Goal: Find specific page/section: Find specific page/section

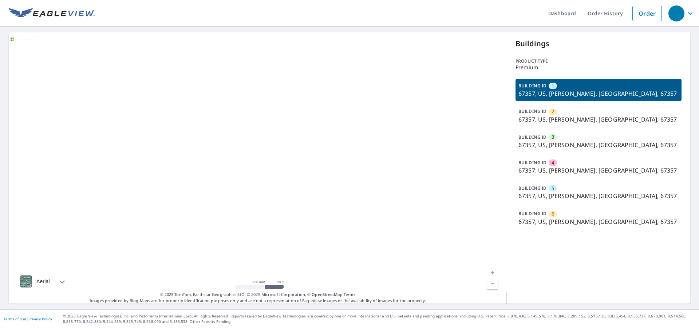
click at [553, 166] on p "67357, US, [PERSON_NAME], [GEOGRAPHIC_DATA], 67357" at bounding box center [598, 170] width 160 height 9
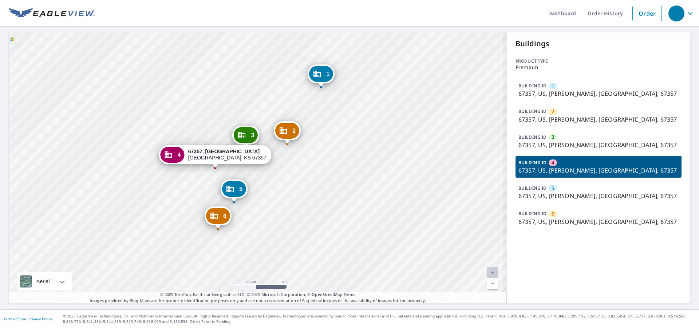
drag, startPoint x: 233, startPoint y: 186, endPoint x: 253, endPoint y: 156, distance: 35.4
click at [253, 156] on div "4 67357, US Parsons, KS 67357" at bounding box center [215, 156] width 112 height 23
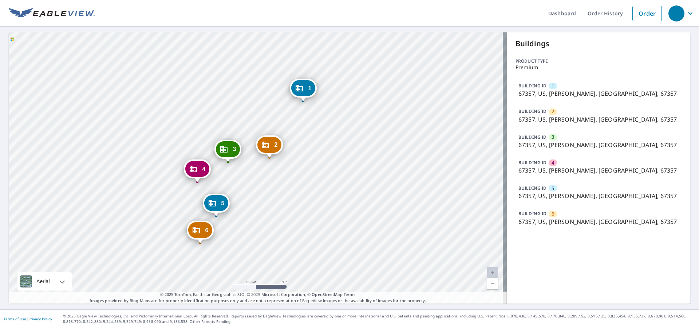
drag, startPoint x: 243, startPoint y: 171, endPoint x: 291, endPoint y: 106, distance: 80.8
click at [291, 106] on div "2 67357, US Parsons, KS 67357 3 67357, US Parsons, KS 67357 4 67357, US Parsons…" at bounding box center [258, 167] width 498 height 271
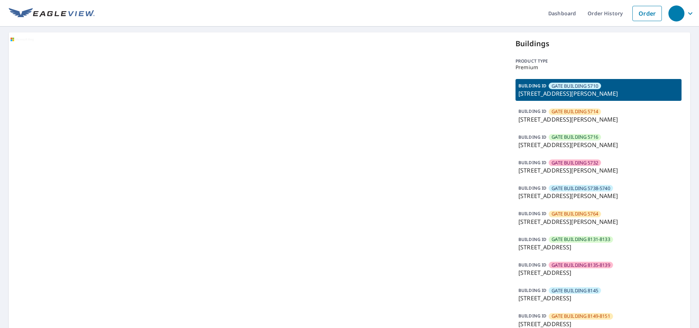
click at [599, 110] on div "BUILDING ID GATE BUILDING 5714 5704 Caruth Haven Ln, Dallas, TX, 75206" at bounding box center [598, 115] width 166 height 22
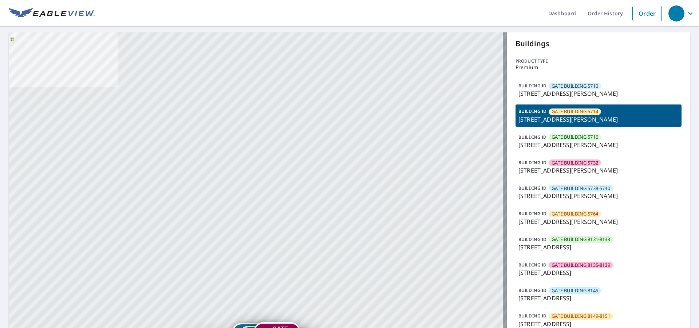
click at [579, 109] on span "GATE BUILDING 5714" at bounding box center [574, 111] width 47 height 7
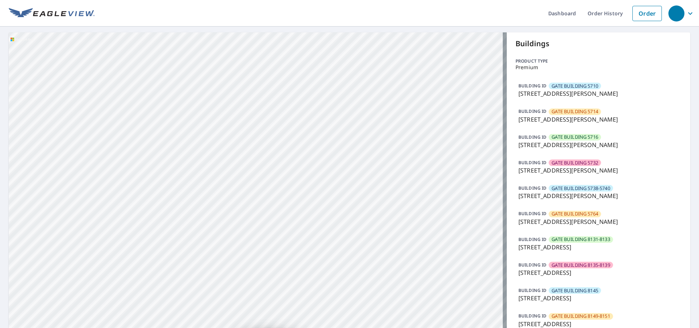
click at [579, 109] on span "GATE BUILDING 5714" at bounding box center [574, 111] width 47 height 7
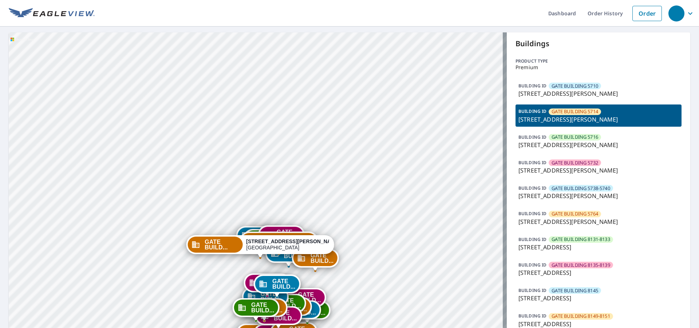
drag, startPoint x: 293, startPoint y: 245, endPoint x: 299, endPoint y: 132, distance: 113.3
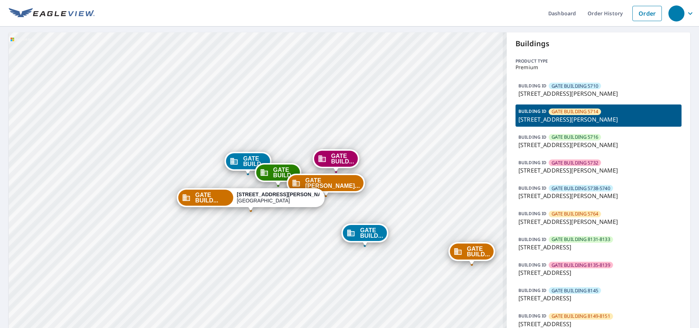
click at [576, 116] on p "5704 Caruth Haven Ln, Dallas, TX, 75206" at bounding box center [598, 119] width 160 height 9
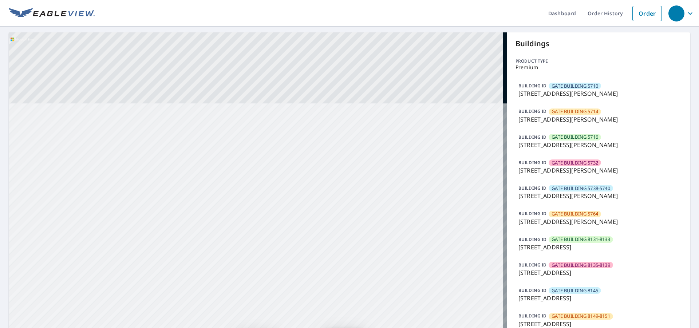
click at [576, 116] on p "5704 Caruth Haven Ln, Dallas, TX, 75206" at bounding box center [598, 119] width 160 height 9
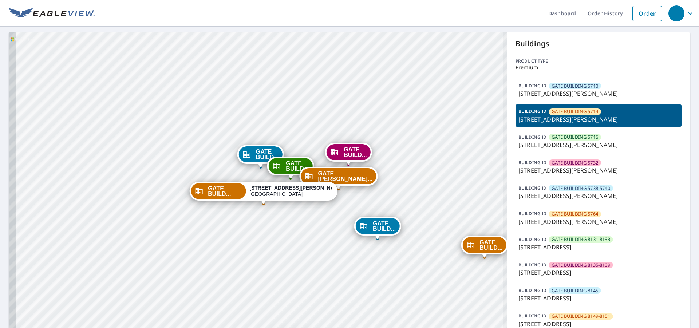
drag, startPoint x: 355, startPoint y: 195, endPoint x: 364, endPoint y: 72, distance: 123.0
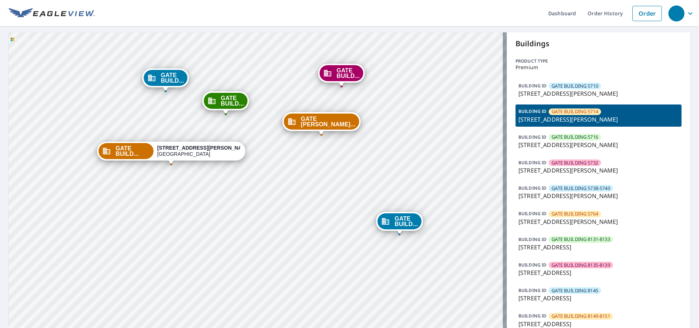
drag, startPoint x: 375, startPoint y: 219, endPoint x: 326, endPoint y: 219, distance: 48.0
click at [562, 111] on div "GATE BUILDING 5714" at bounding box center [574, 111] width 52 height 7
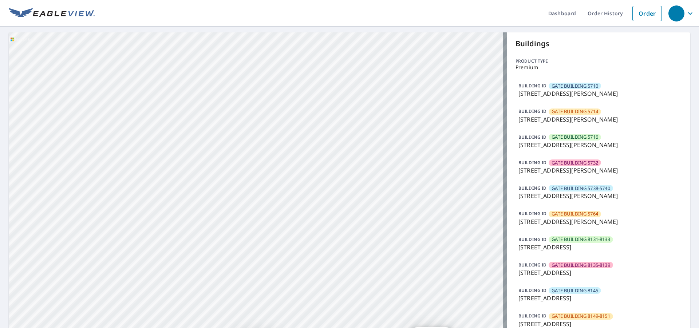
click at [562, 111] on div "GATE BUILDING 5714" at bounding box center [574, 111] width 52 height 7
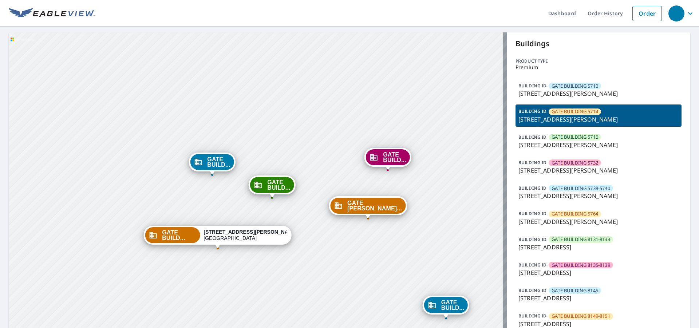
drag, startPoint x: 403, startPoint y: 199, endPoint x: 346, endPoint y: 51, distance: 158.7
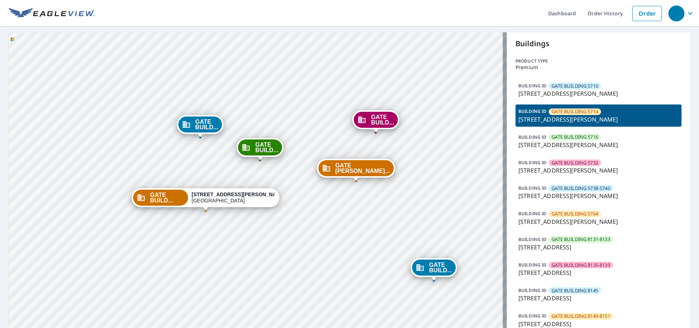
click at [595, 115] on p "5704 Caruth Haven Ln, Dallas, TX, 75206" at bounding box center [598, 119] width 160 height 9
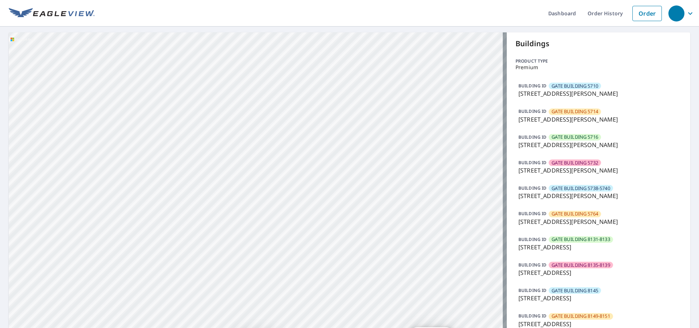
click at [595, 115] on p "5704 Caruth Haven Ln, Dallas, TX, 75206" at bounding box center [598, 119] width 160 height 9
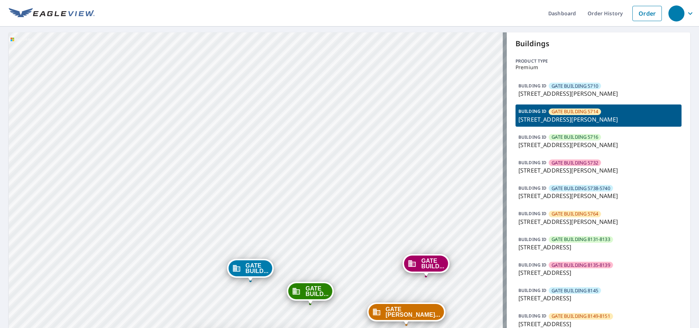
click at [595, 115] on p "5704 Caruth Haven Ln, Dallas, TX, 75206" at bounding box center [598, 119] width 160 height 9
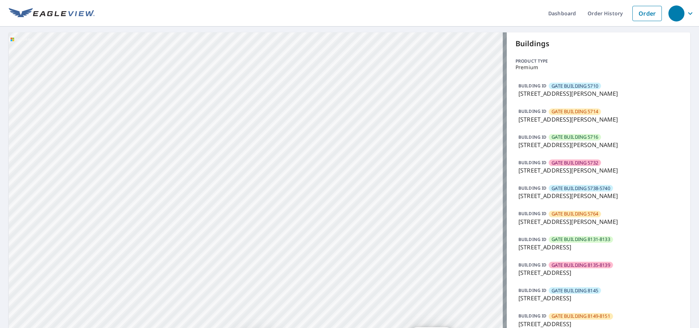
click at [595, 115] on p "5704 Caruth Haven Ln, Dallas, TX, 75206" at bounding box center [598, 119] width 160 height 9
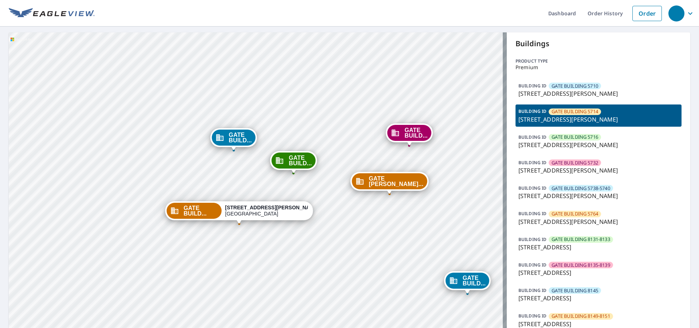
drag, startPoint x: 392, startPoint y: 201, endPoint x: 373, endPoint y: 56, distance: 146.4
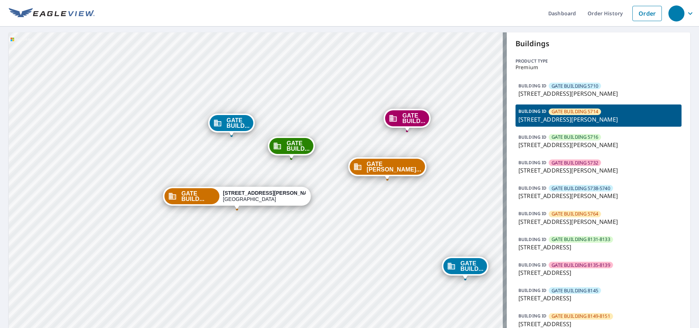
click at [571, 141] on p "5716 Caruth Haven Ln, Dallas, TX, 75206" at bounding box center [598, 144] width 160 height 9
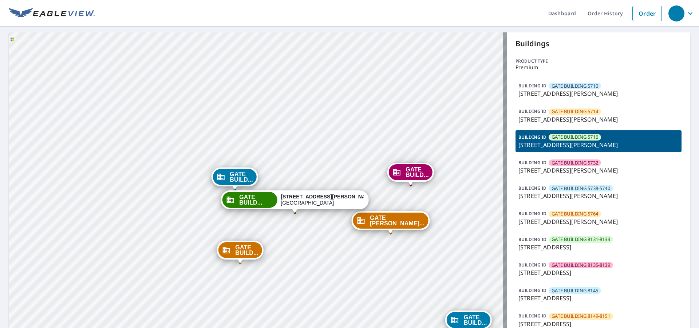
drag, startPoint x: 273, startPoint y: 175, endPoint x: 322, endPoint y: -9, distance: 191.1
click at [322, 0] on html "Dashboard Order History Order GATE BUILD... 5704 Caruth Haven Ln Dallas, TX 752…" at bounding box center [349, 164] width 699 height 328
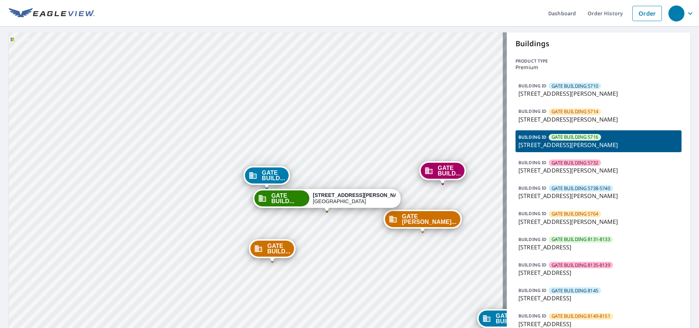
drag, startPoint x: 372, startPoint y: 123, endPoint x: 342, endPoint y: 25, distance: 101.5
click at [342, 25] on div "Dashboard Order History Order GATE BUILD... 5704 Caruth Haven Ln Dallas, TX 752…" at bounding box center [349, 164] width 699 height 328
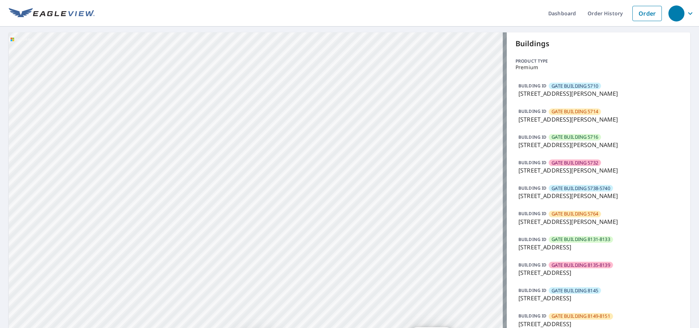
click at [567, 109] on span "GATE BUILDING 5714" at bounding box center [574, 111] width 47 height 7
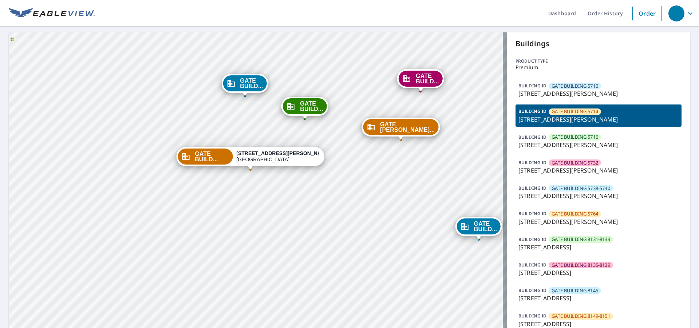
drag, startPoint x: 366, startPoint y: 154, endPoint x: 371, endPoint y: 33, distance: 120.5
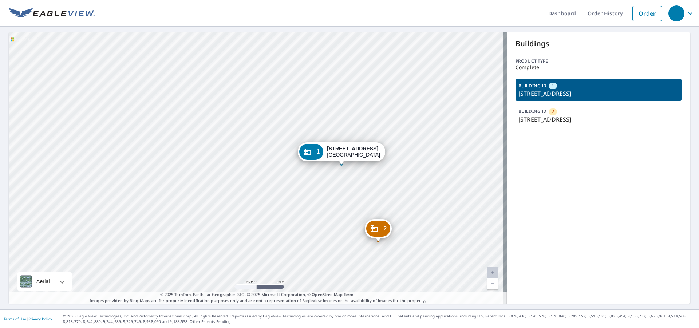
drag, startPoint x: 340, startPoint y: 189, endPoint x: 291, endPoint y: 169, distance: 52.9
click at [292, 169] on div "2 1210 25th St S Saint Petersburg, FL 33712 1 2350 9th Ave S Saint Petersburg, …" at bounding box center [258, 167] width 498 height 271
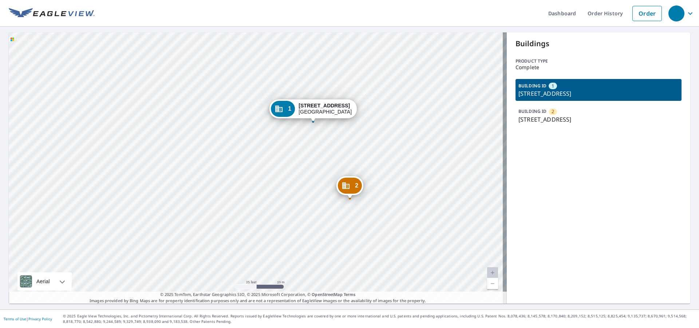
drag, startPoint x: 419, startPoint y: 175, endPoint x: 391, endPoint y: 133, distance: 50.9
click at [391, 133] on div "2 1210 25th St S Saint Petersburg, FL 33712 1 2350 9th Ave S Saint Petersburg, …" at bounding box center [258, 167] width 498 height 271
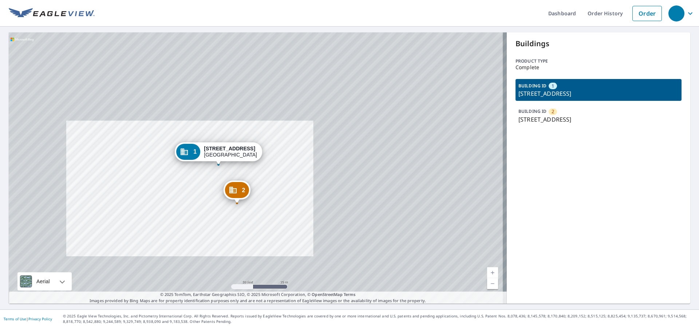
drag, startPoint x: 144, startPoint y: 171, endPoint x: 158, endPoint y: 193, distance: 25.8
click at [169, 193] on div "2 1210 25th St S Saint Petersburg, FL 33712 1 2350 9th Ave S Saint Petersburg, …" at bounding box center [258, 167] width 498 height 271
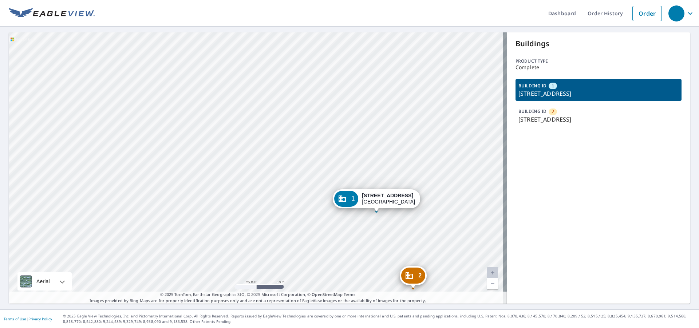
drag, startPoint x: 198, startPoint y: 200, endPoint x: 241, endPoint y: 193, distance: 43.4
click at [241, 193] on div "2 1210 25th St S Saint Petersburg, FL 33712 1 2350 9th Ave S Saint Petersburg, …" at bounding box center [258, 167] width 498 height 271
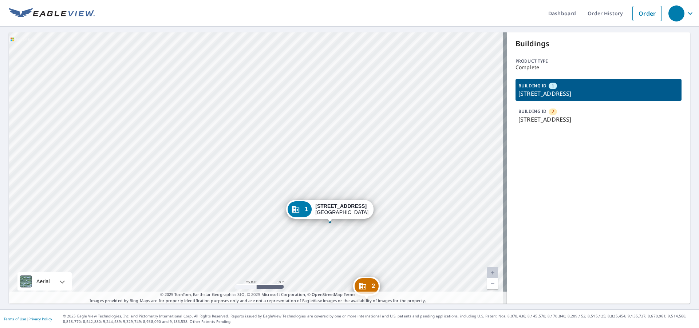
drag, startPoint x: 263, startPoint y: 190, endPoint x: 138, endPoint y: 195, distance: 125.6
click at [155, 199] on div "2 1210 25th St S Saint Petersburg, FL 33712 1 2350 9th Ave S Saint Petersburg, …" at bounding box center [258, 167] width 498 height 271
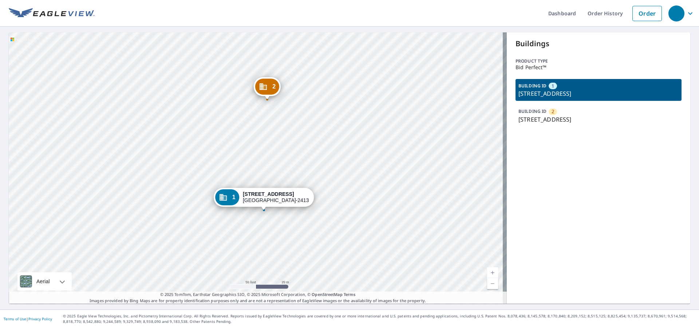
drag, startPoint x: 274, startPoint y: 134, endPoint x: 274, endPoint y: 148, distance: 13.8
click at [274, 148] on div "2 23 Snow Inn Rd Harwich Port, MA 02646 1 3 Snow Inn Rd Harwich Port, MA 02646-…" at bounding box center [258, 167] width 498 height 271
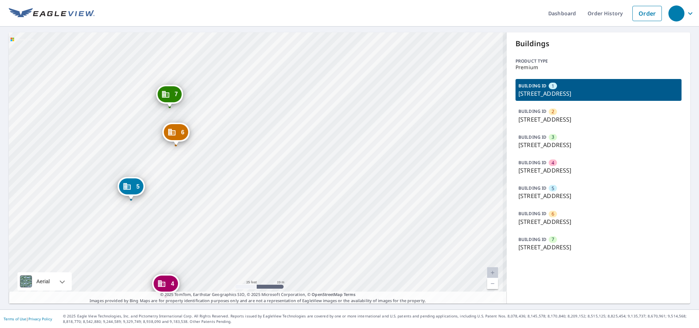
drag, startPoint x: 243, startPoint y: 143, endPoint x: 276, endPoint y: 105, distance: 49.8
click at [276, 105] on div "2 16130 N Cleveland Ave North Fort Myers, FL 33903 3 16130 N Cleveland Ave Nort…" at bounding box center [258, 167] width 498 height 271
drag, startPoint x: 202, startPoint y: 174, endPoint x: 261, endPoint y: 109, distance: 87.4
click at [261, 109] on div "2 16130 N Cleveland Ave North Fort Myers, FL 33903 3 16130 N Cleveland Ave Nort…" at bounding box center [258, 167] width 498 height 271
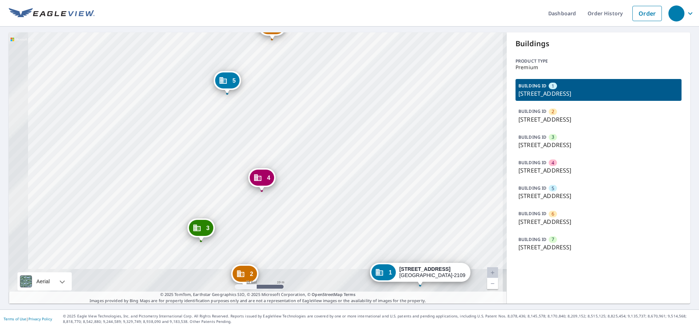
drag, startPoint x: 278, startPoint y: 122, endPoint x: 292, endPoint y: 111, distance: 18.1
click at [292, 111] on div "2 16130 N Cleveland Ave North Fort Myers, FL 33903 3 16130 N Cleveland Ave Nort…" at bounding box center [258, 167] width 498 height 271
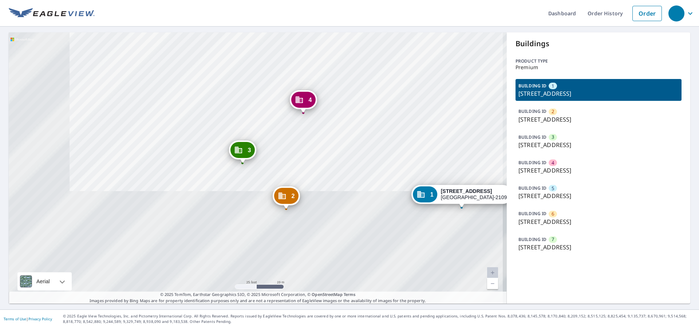
drag, startPoint x: 274, startPoint y: 178, endPoint x: 316, endPoint y: 100, distance: 87.8
click at [316, 100] on div "4 17130 N Tamiami Trl North Fort Myers, FL 33903" at bounding box center [303, 99] width 27 height 19
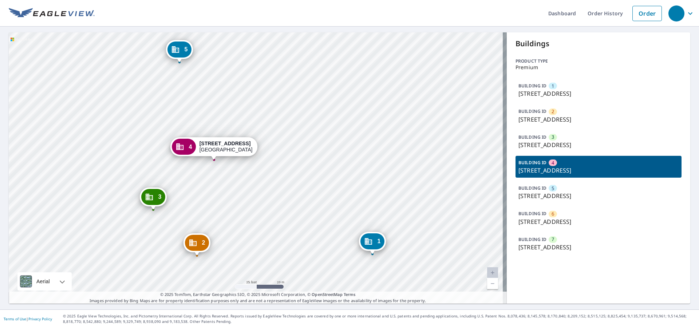
drag, startPoint x: 337, startPoint y: 134, endPoint x: 295, endPoint y: 127, distance: 42.4
click at [295, 127] on div "1 17130 N Cleveland Ave North Fort Myers, FL 33903-2109 2 16130 N Cleveland Ave…" at bounding box center [258, 167] width 498 height 271
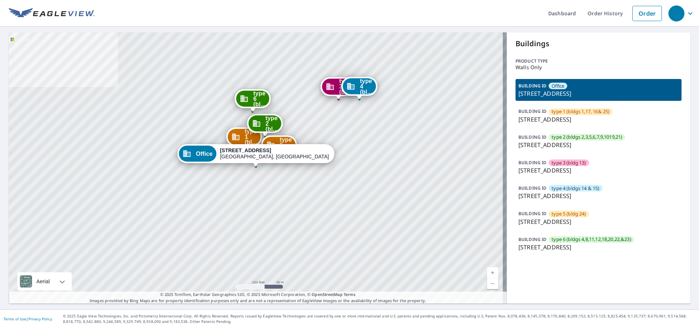
click at [580, 108] on span "type 1 (bldgs 1,17, 16& 25)" at bounding box center [580, 111] width 58 height 7
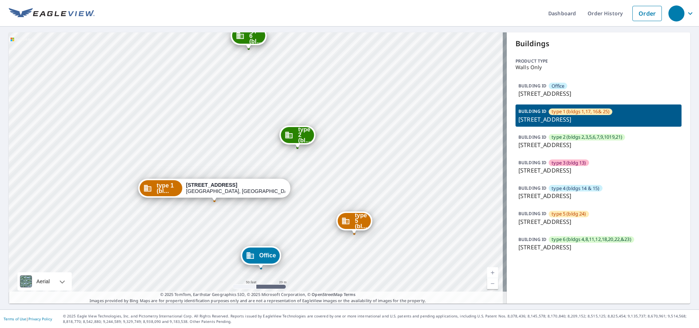
click at [591, 111] on div "type 1 (bldgs 1,17, 16& 25)" at bounding box center [580, 111] width 64 height 7
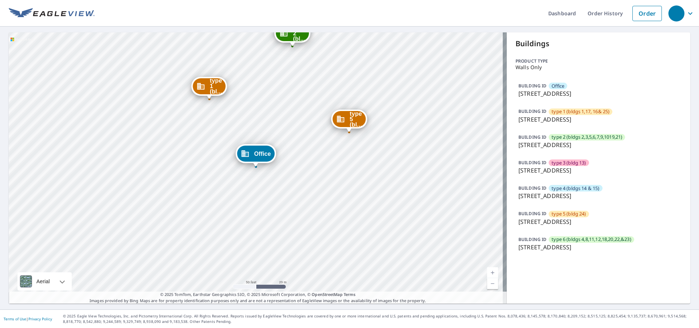
click at [591, 111] on div "type 1 (bldgs 1,17, 16& 25)" at bounding box center [580, 111] width 64 height 7
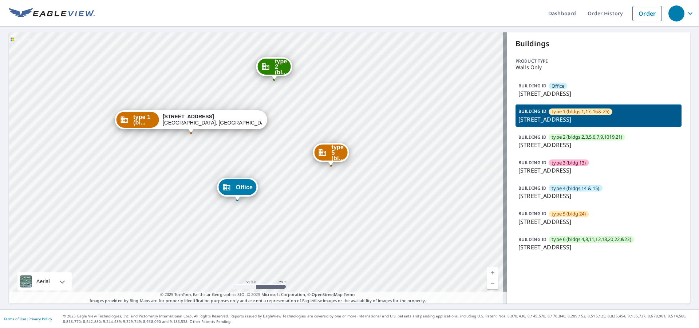
drag, startPoint x: 287, startPoint y: 191, endPoint x: 222, endPoint y: 157, distance: 73.1
click at [222, 157] on div "Office [STREET_ADDRESS] type 2 (bl... [STREET_ADDRESS] type 3 (bl... [STREET_AD…" at bounding box center [258, 167] width 498 height 271
